Goal: Ask a question

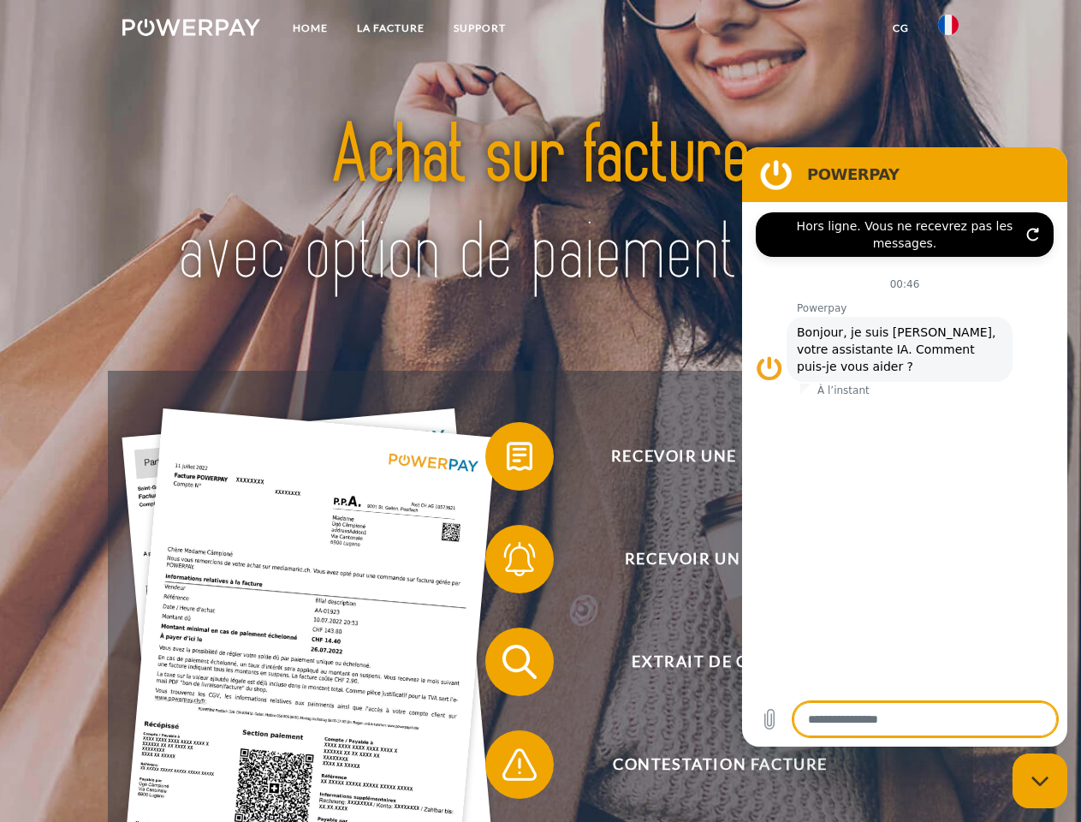
click at [191, 30] on img at bounding box center [191, 27] width 138 height 17
click at [949, 30] on img at bounding box center [948, 25] width 21 height 21
click at [901, 28] on link "CG" at bounding box center [900, 28] width 45 height 31
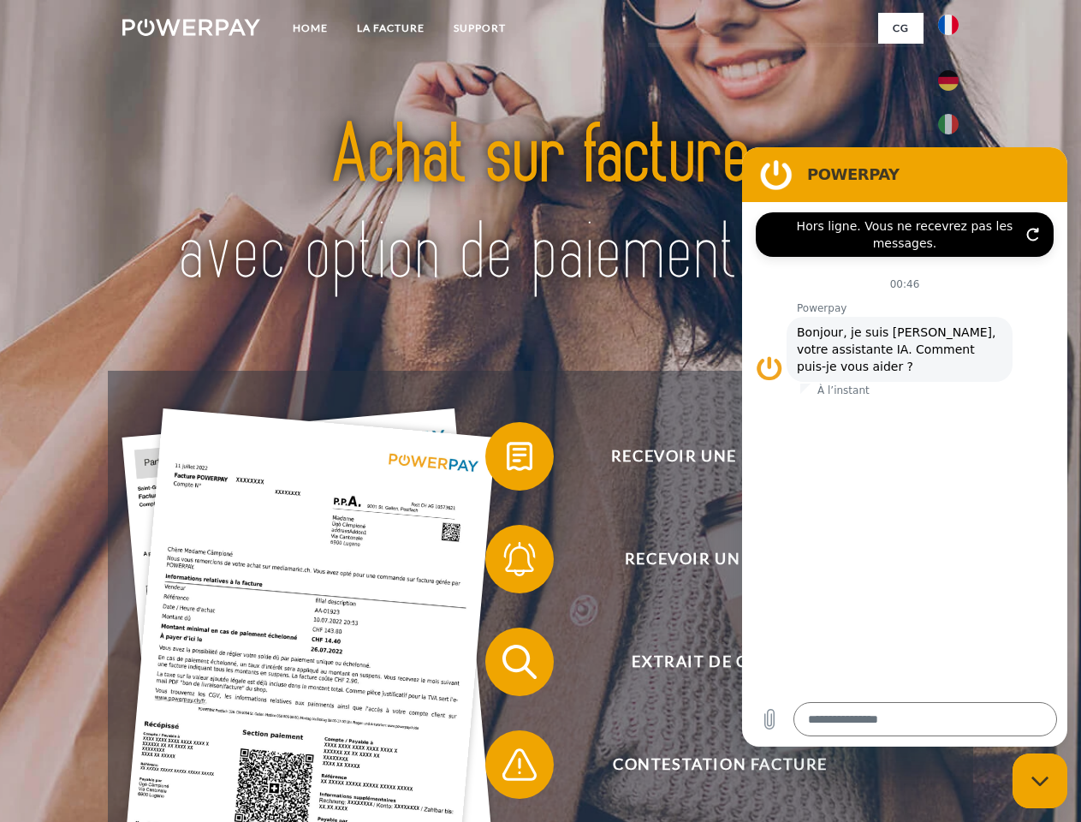
click at [507, 460] on span at bounding box center [494, 457] width 86 height 86
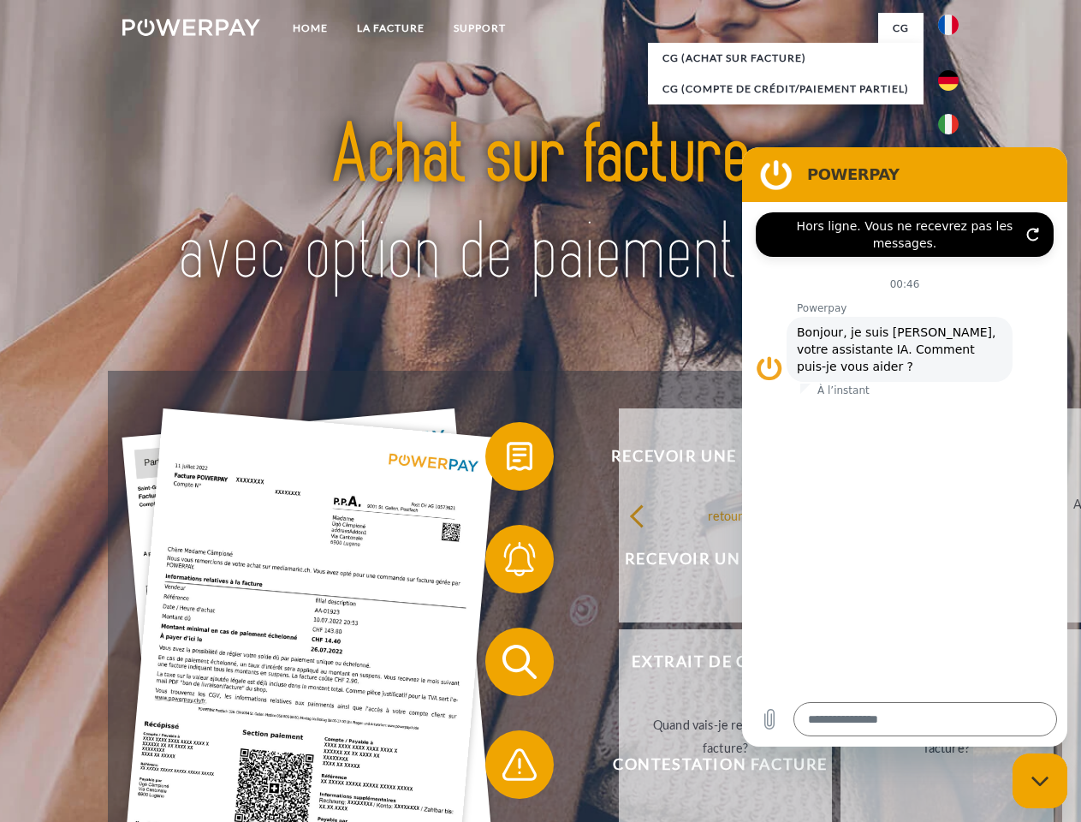
click at [507, 563] on div "Recevoir une facture ? Recevoir un rappel? Extrait de compte retour" at bounding box center [540, 713] width 865 height 685
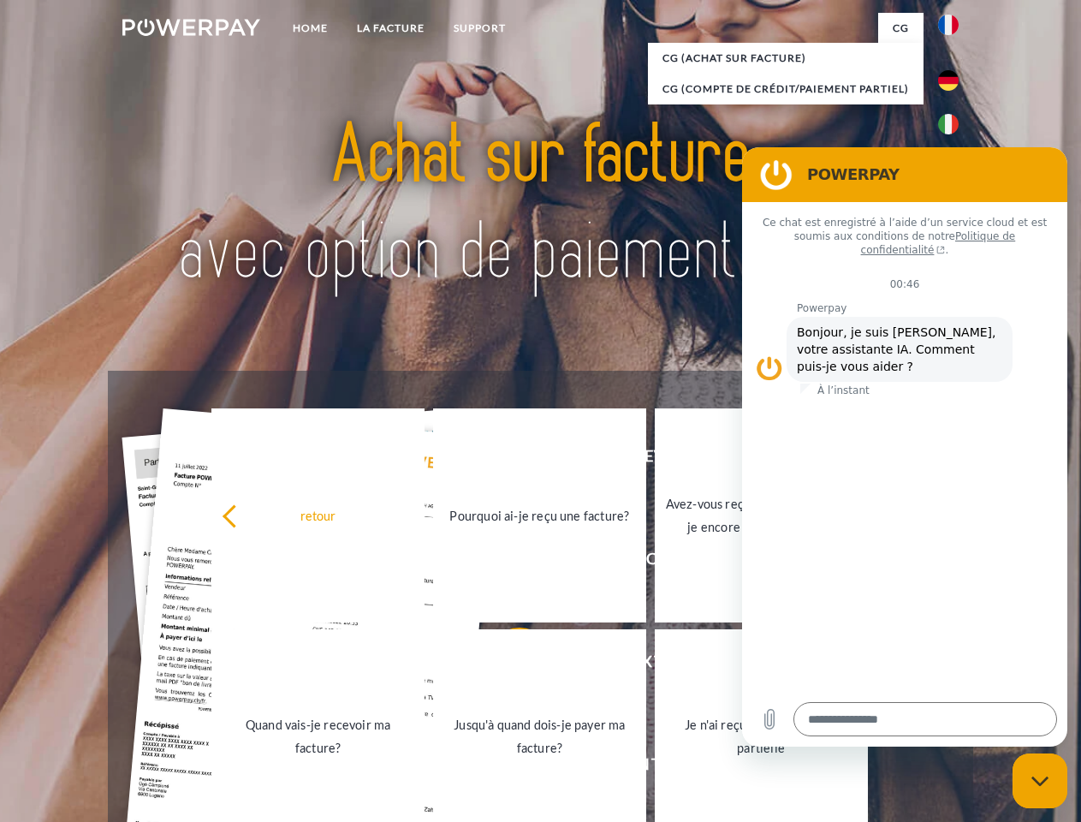
click at [507, 665] on link "Jusqu'à quand dois-je payer ma facture?" at bounding box center [539, 736] width 213 height 214
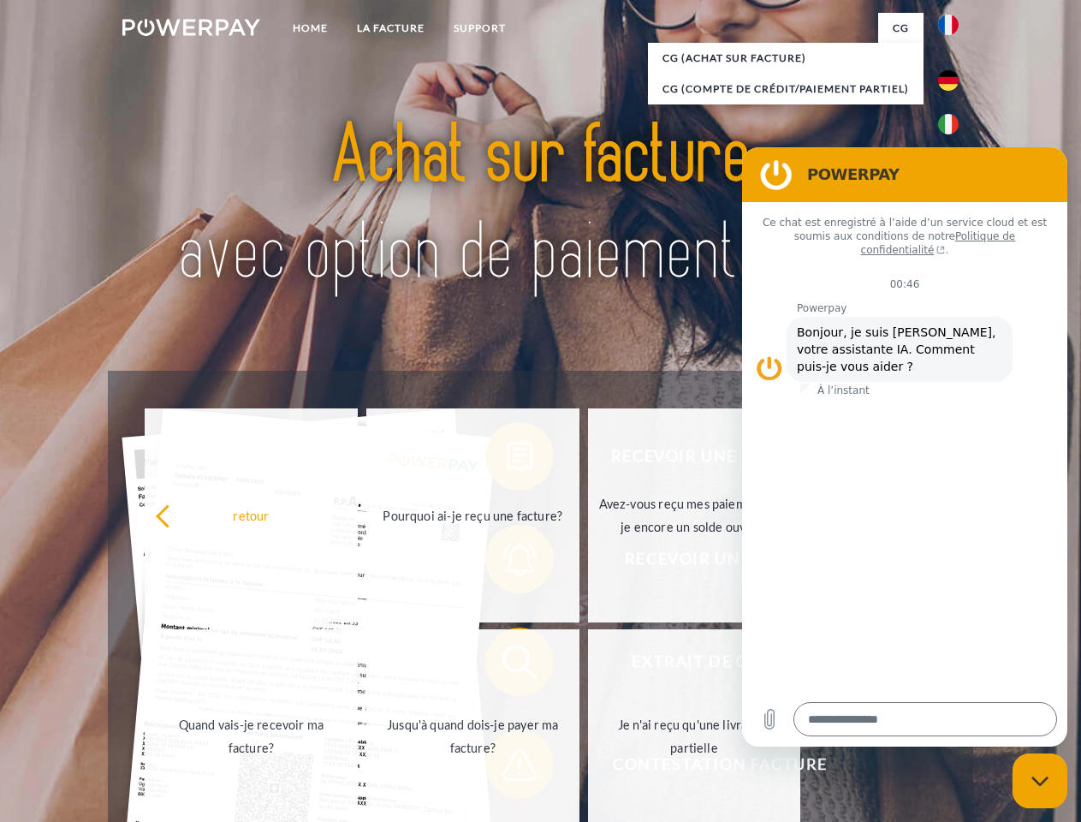
click at [588, 768] on link "Je n'ai reçu qu'une livraison partielle" at bounding box center [694, 736] width 213 height 214
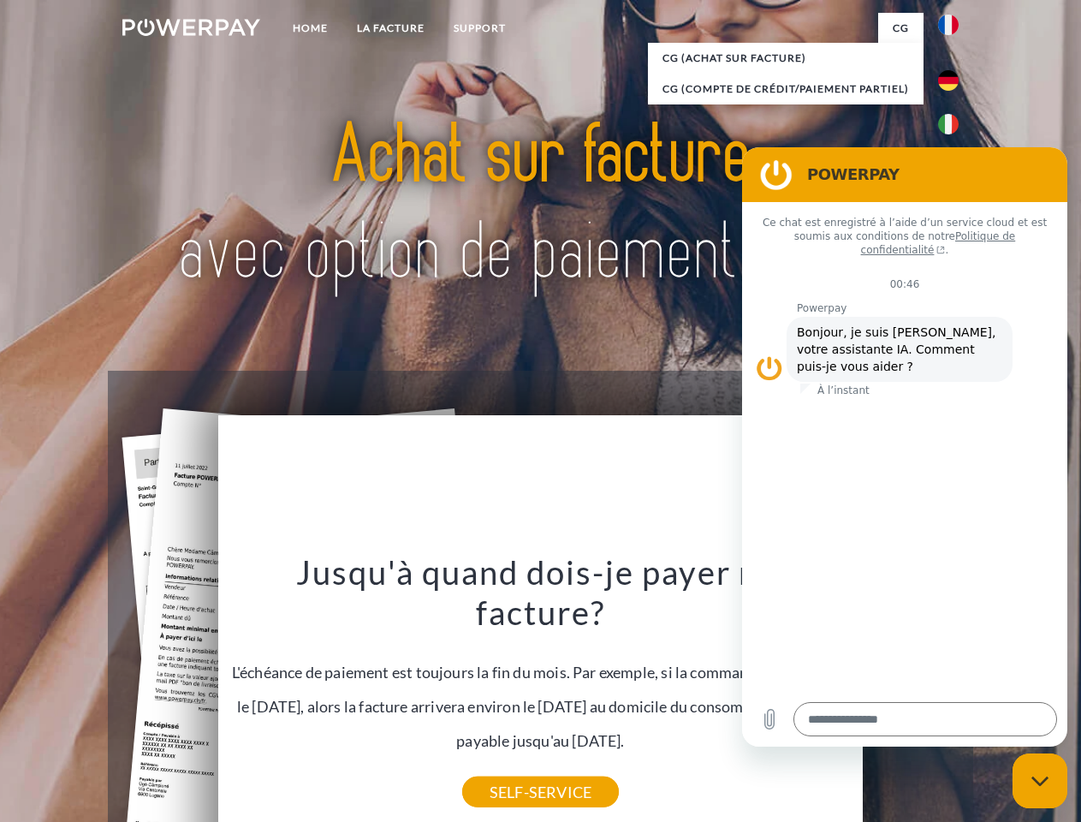
click at [1040, 781] on icon "Fermer la fenêtre de messagerie" at bounding box center [1041, 781] width 18 height 11
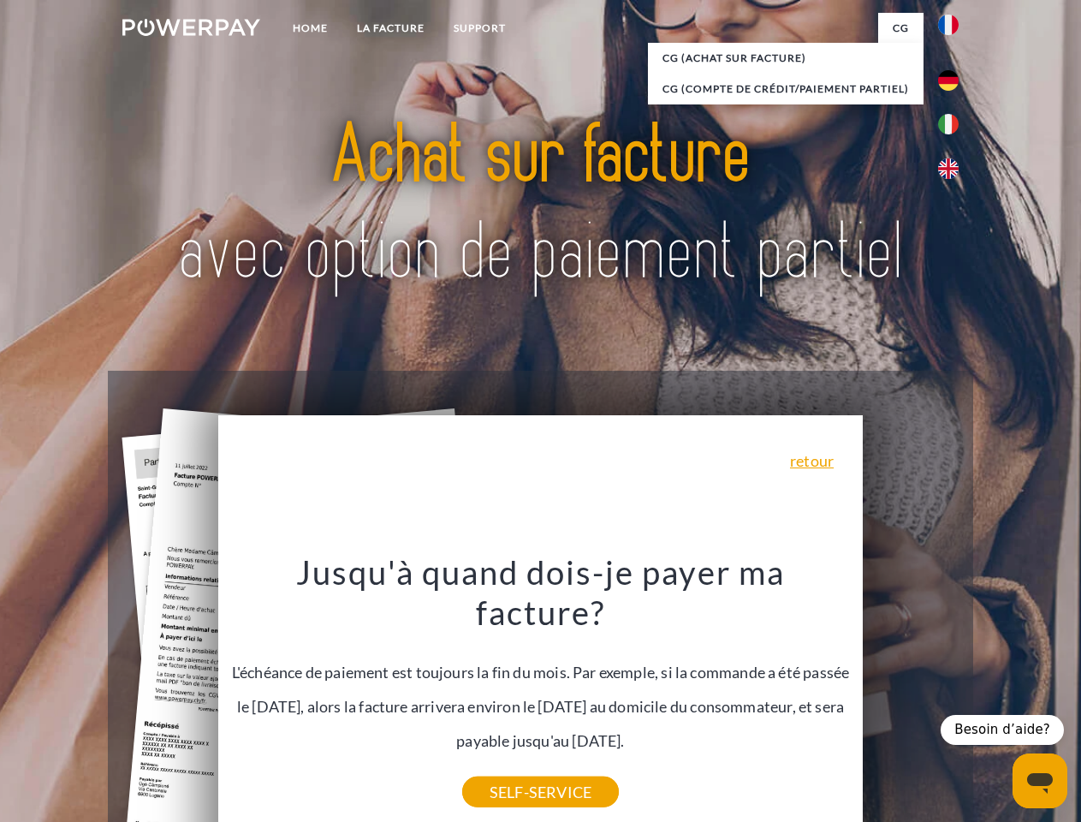
type textarea "*"
